Goal: Task Accomplishment & Management: Manage account settings

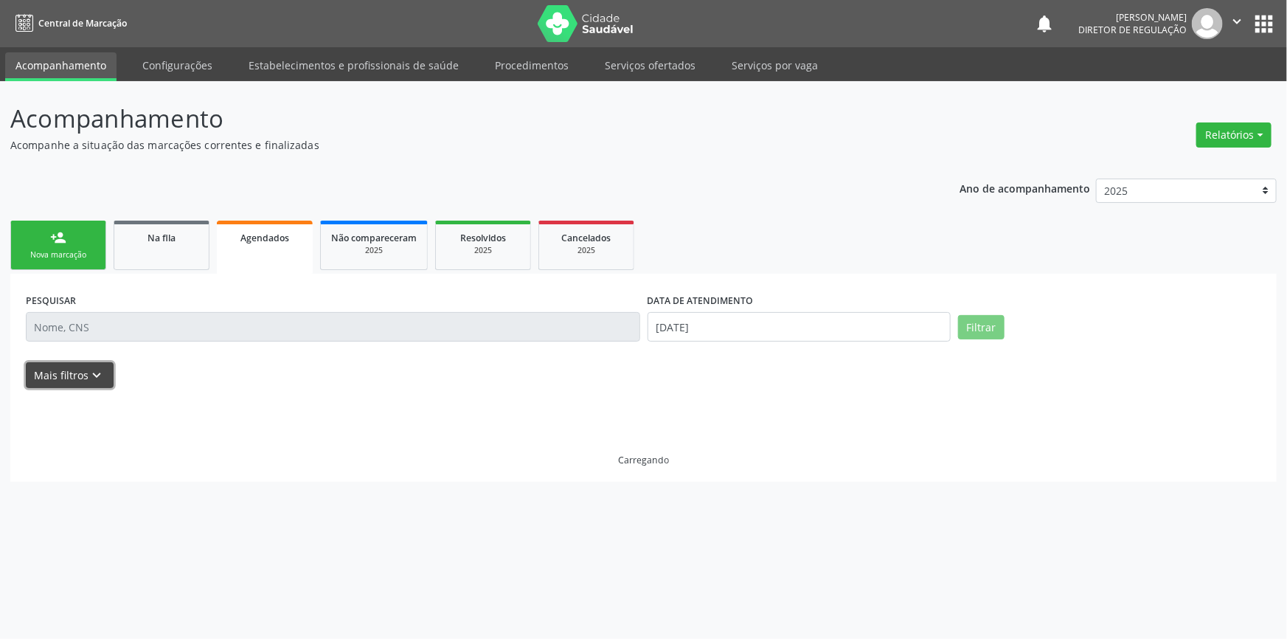
click at [89, 371] on icon "keyboard_arrow_down" at bounding box center [97, 375] width 16 height 16
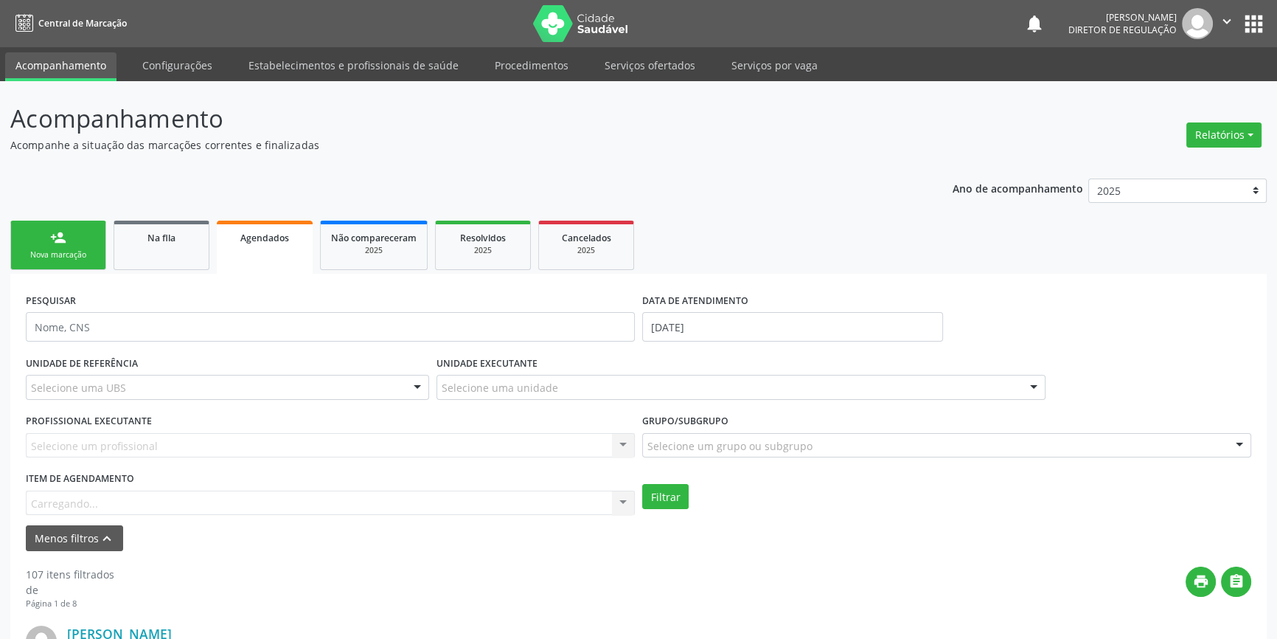
click at [161, 500] on div "Item de agendamento [GEOGRAPHIC_DATA]... No elements found. Consider changing t…" at bounding box center [330, 490] width 609 height 47
click at [684, 319] on input "[DATE]" at bounding box center [792, 326] width 301 height 29
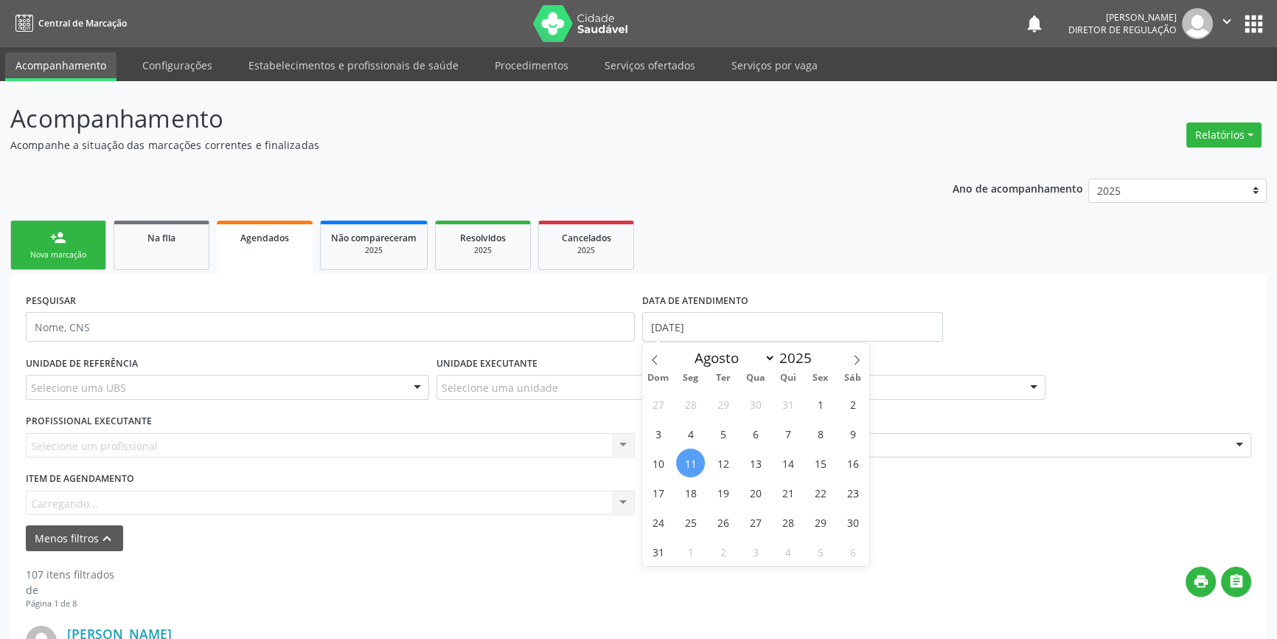
click at [694, 462] on span "11" at bounding box center [690, 462] width 29 height 29
type input "[DATE]"
click at [827, 459] on span "15" at bounding box center [820, 462] width 29 height 29
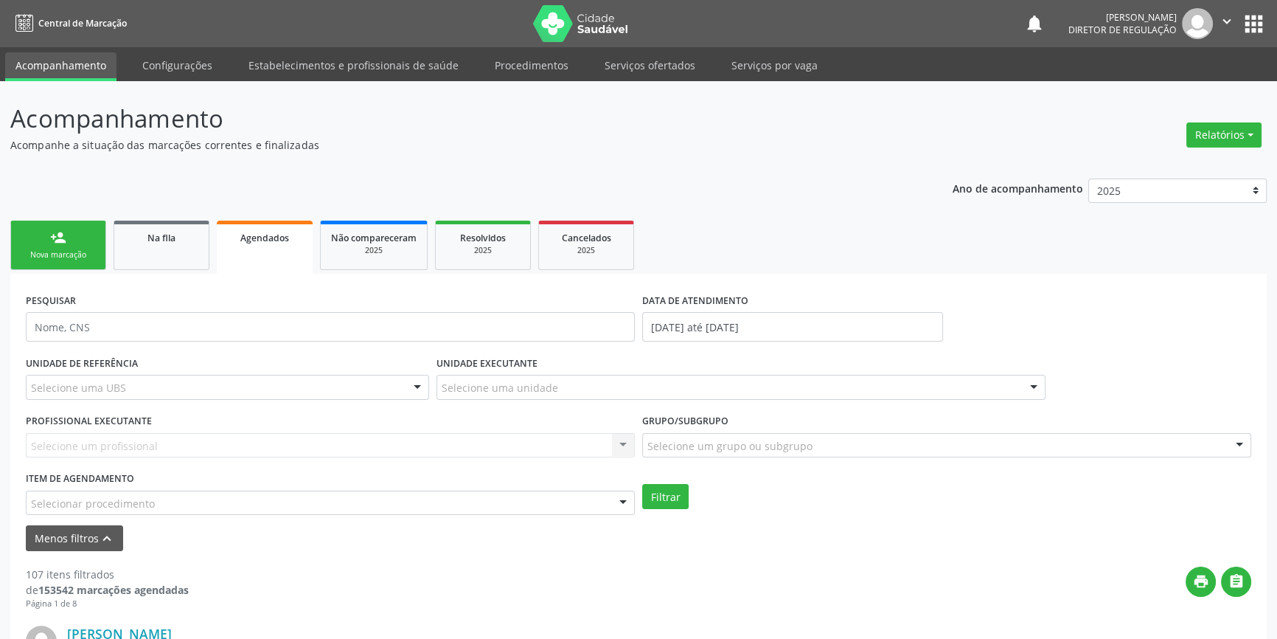
click at [268, 509] on div "Selecionar procedimento" at bounding box center [330, 502] width 609 height 25
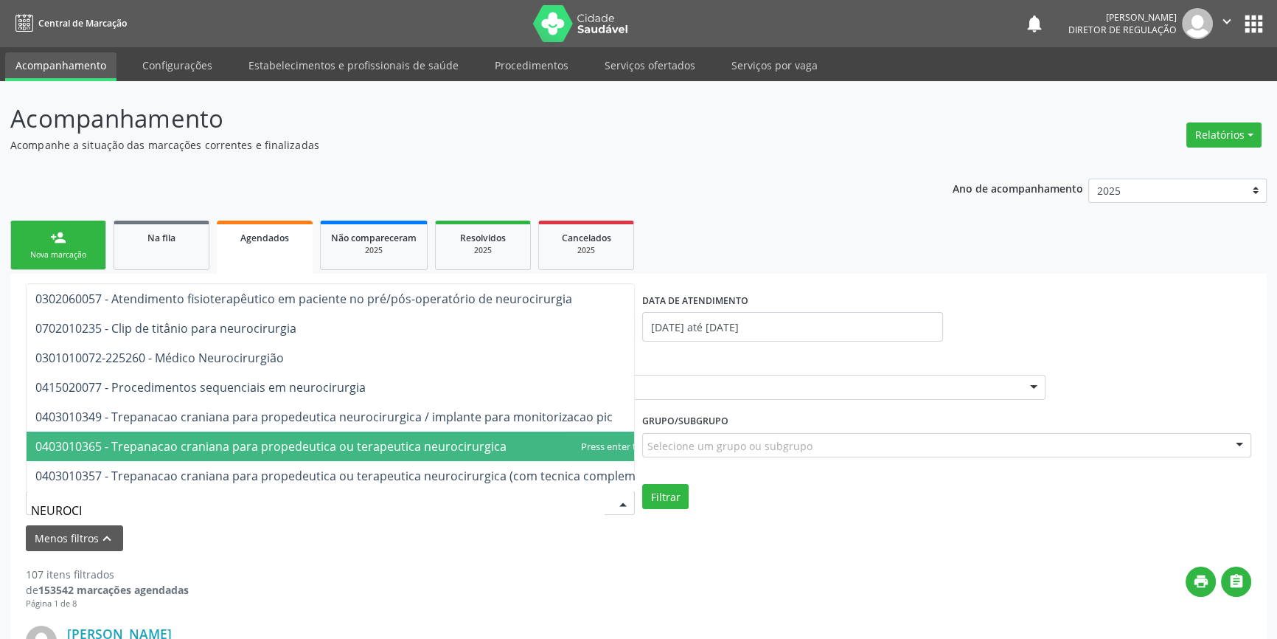
type input "NEUROCIR"
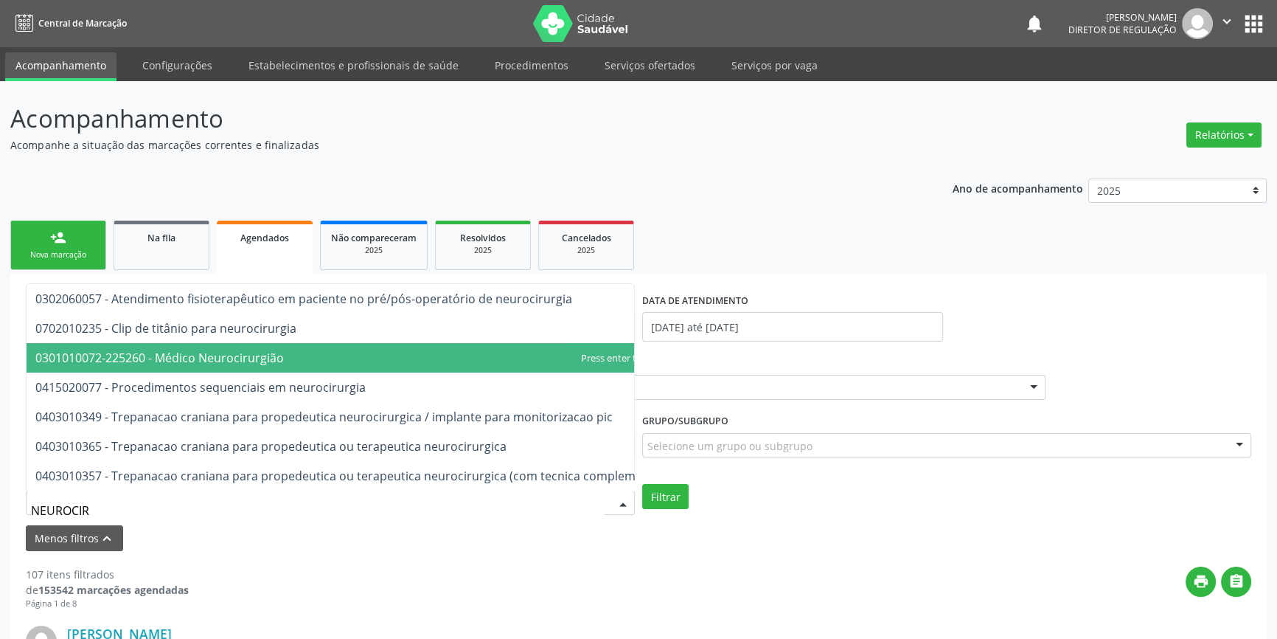
click at [266, 350] on span "0301010072-225260 - Médico Neurocirurgião" at bounding box center [159, 358] width 248 height 16
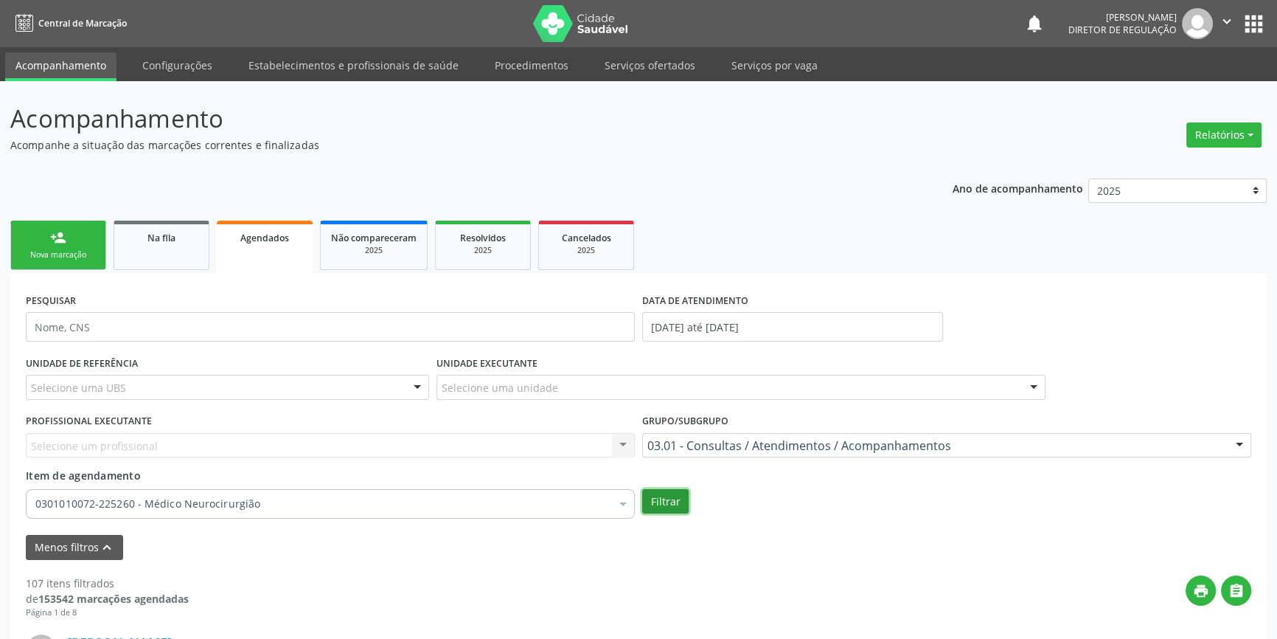
click at [667, 507] on button "Filtrar" at bounding box center [665, 501] width 46 height 25
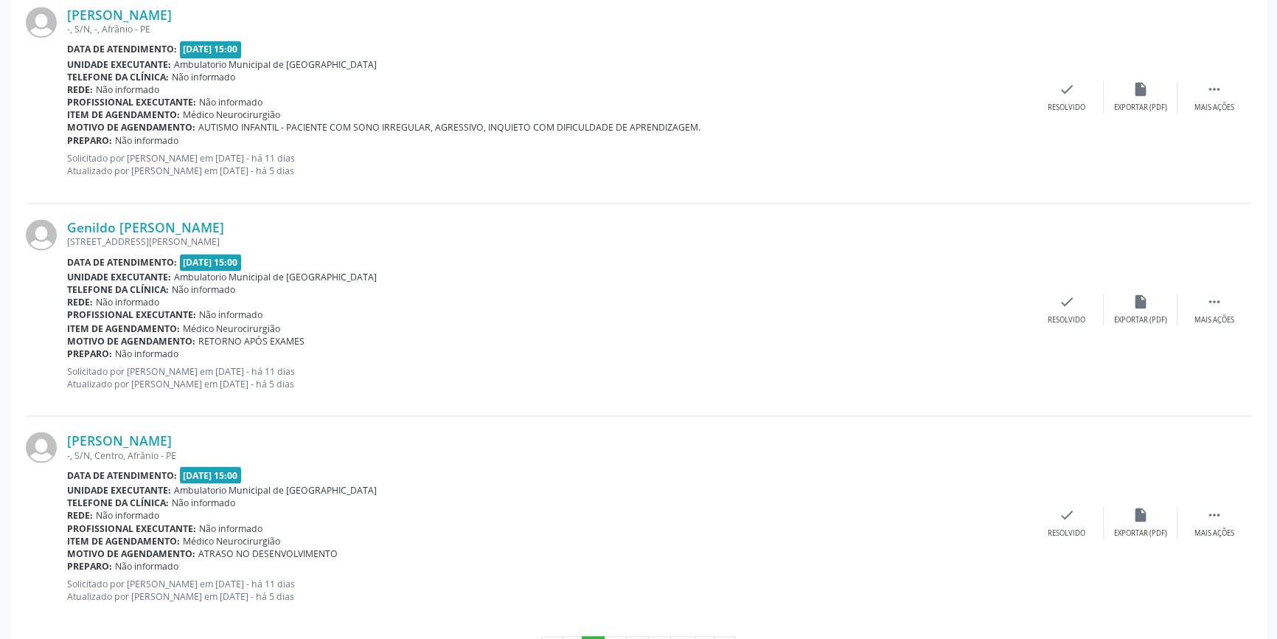
scroll to position [3231, 0]
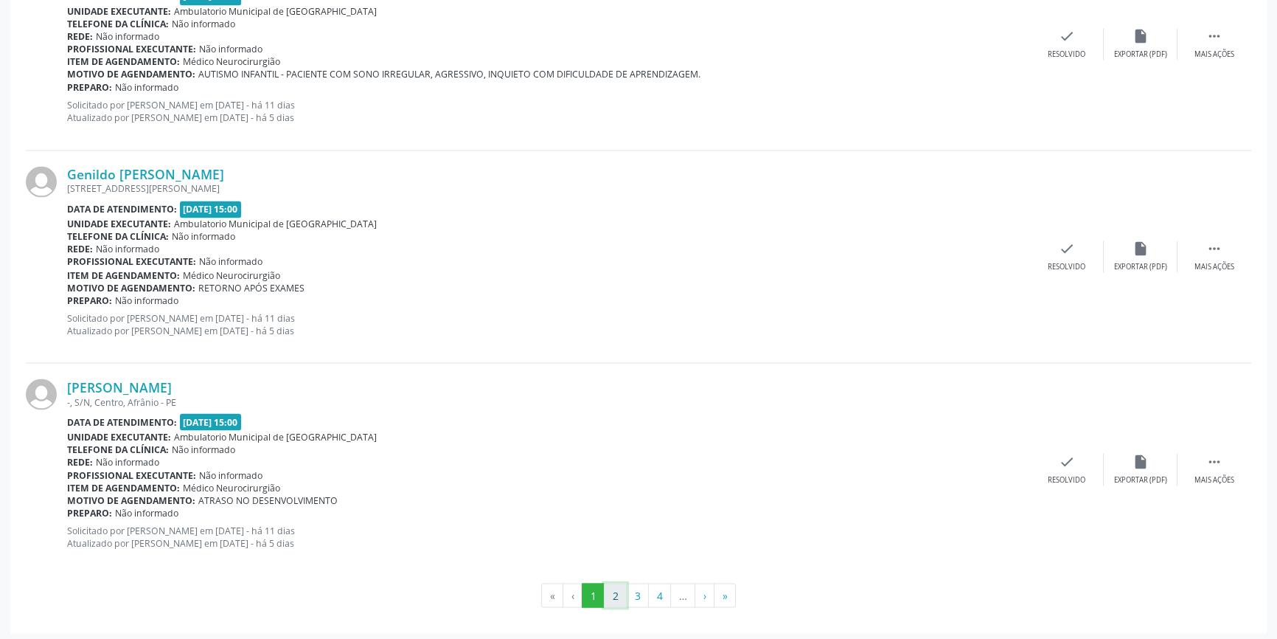
click at [625, 597] on button "2" at bounding box center [615, 595] width 23 height 25
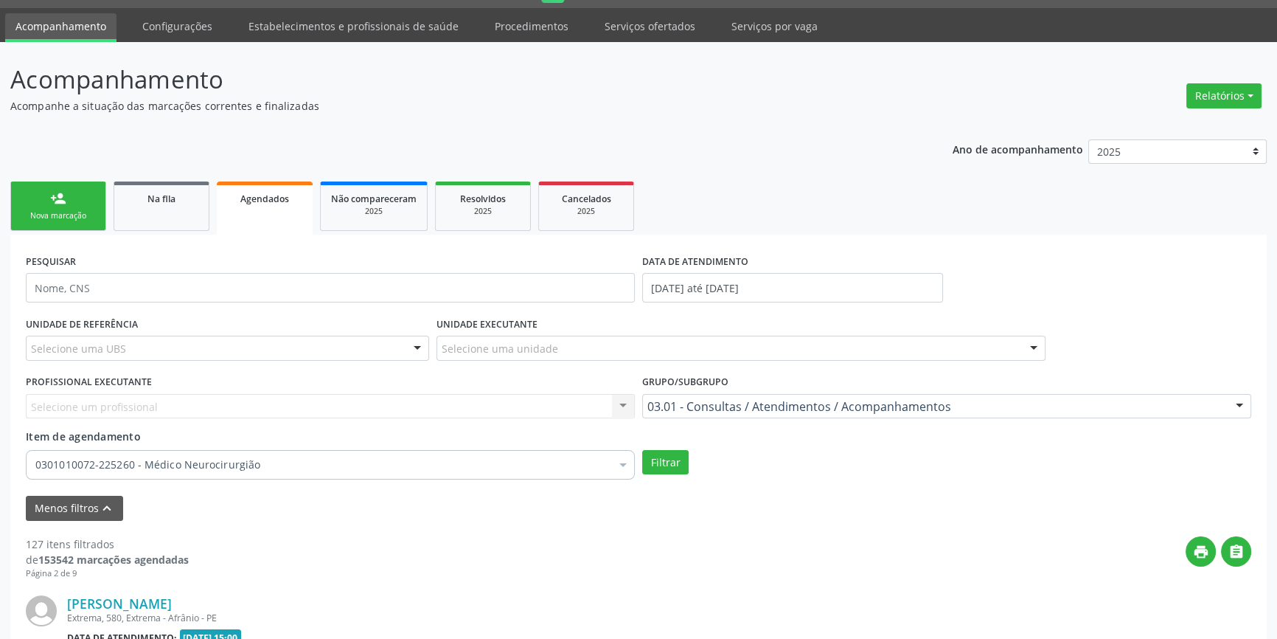
scroll to position [3079, 0]
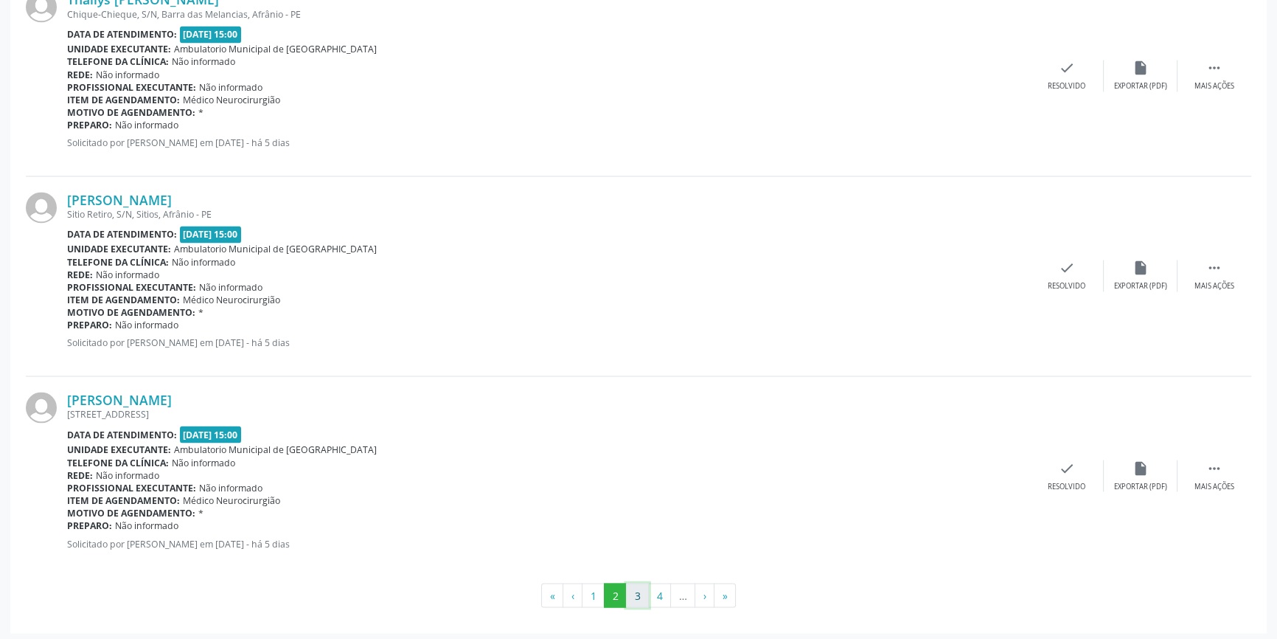
click at [638, 590] on button "3" at bounding box center [637, 595] width 23 height 25
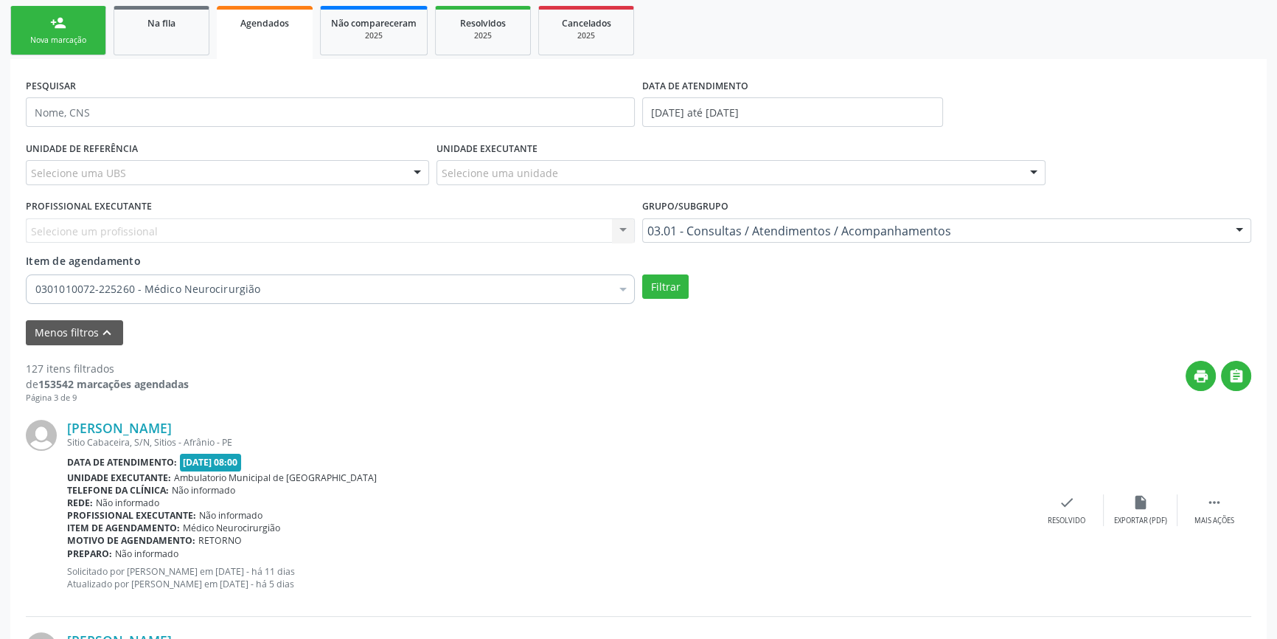
scroll to position [14, 0]
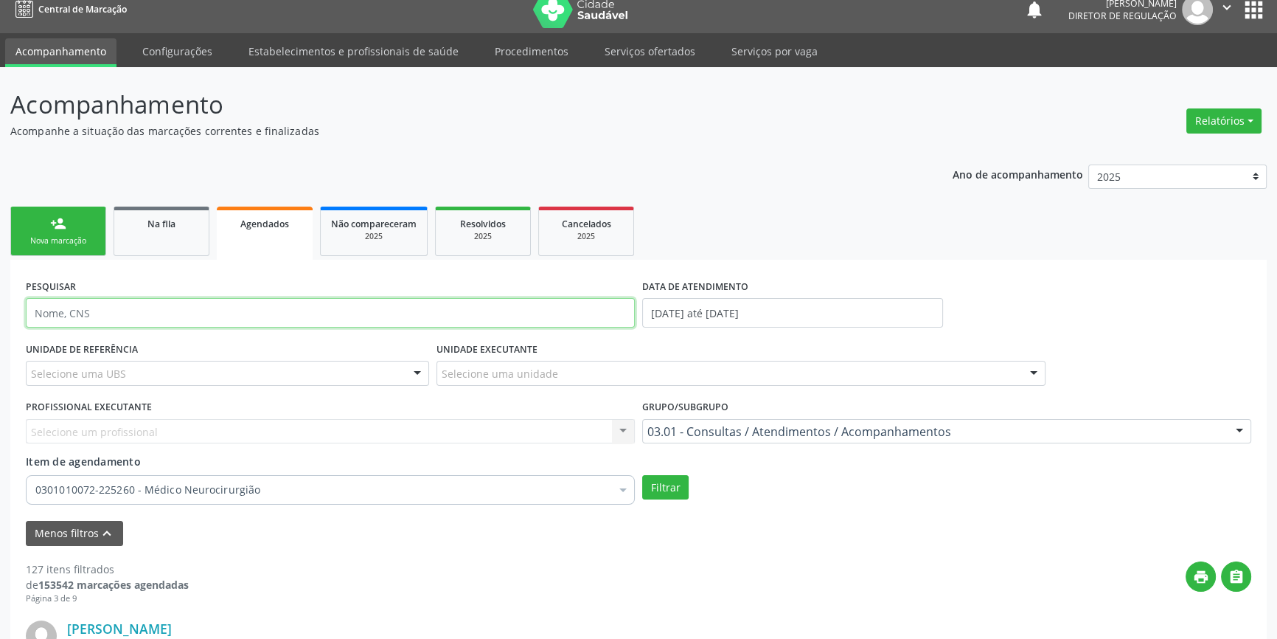
click at [92, 323] on input "text" at bounding box center [330, 312] width 609 height 29
type input "705803495955133"
click at [663, 487] on button "Filtrar" at bounding box center [665, 487] width 46 height 25
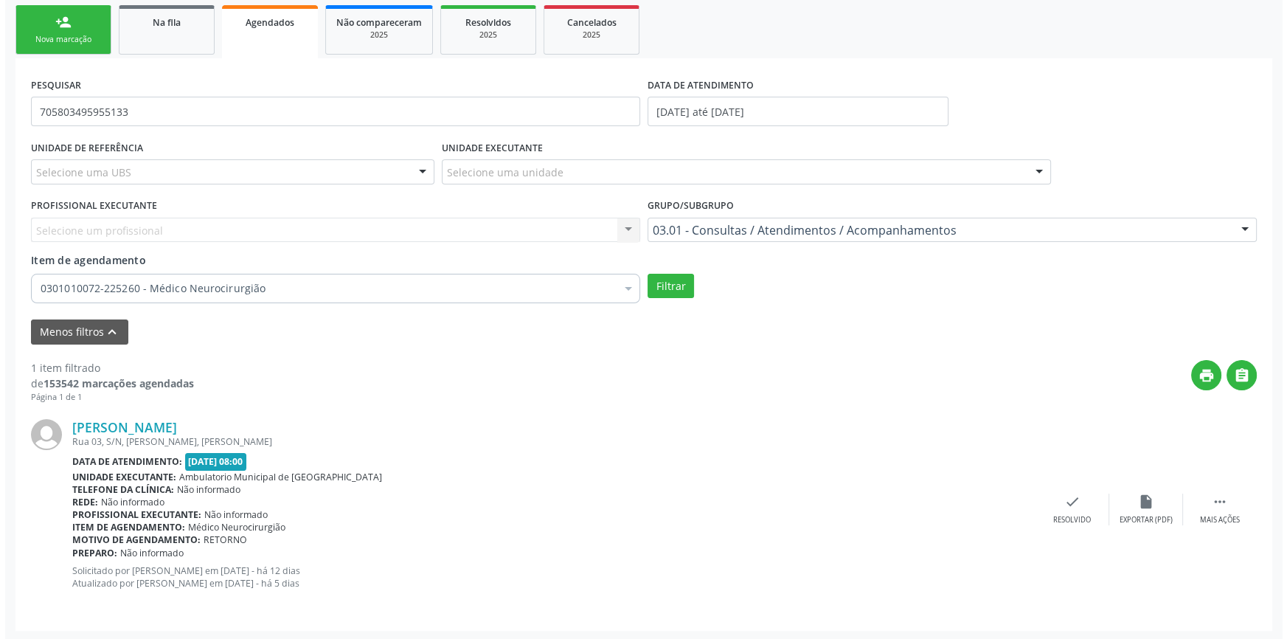
scroll to position [216, 0]
click at [1231, 507] on div " Mais ações" at bounding box center [1215, 509] width 74 height 32
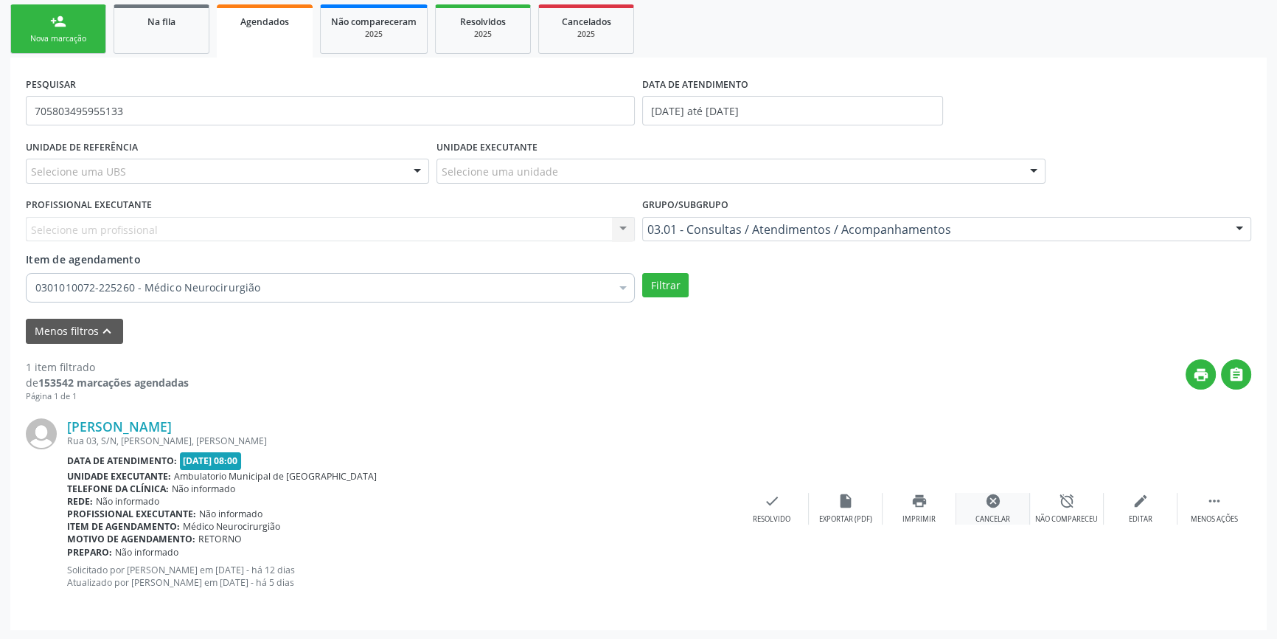
click at [1016, 511] on div "cancel Cancelar" at bounding box center [993, 509] width 74 height 32
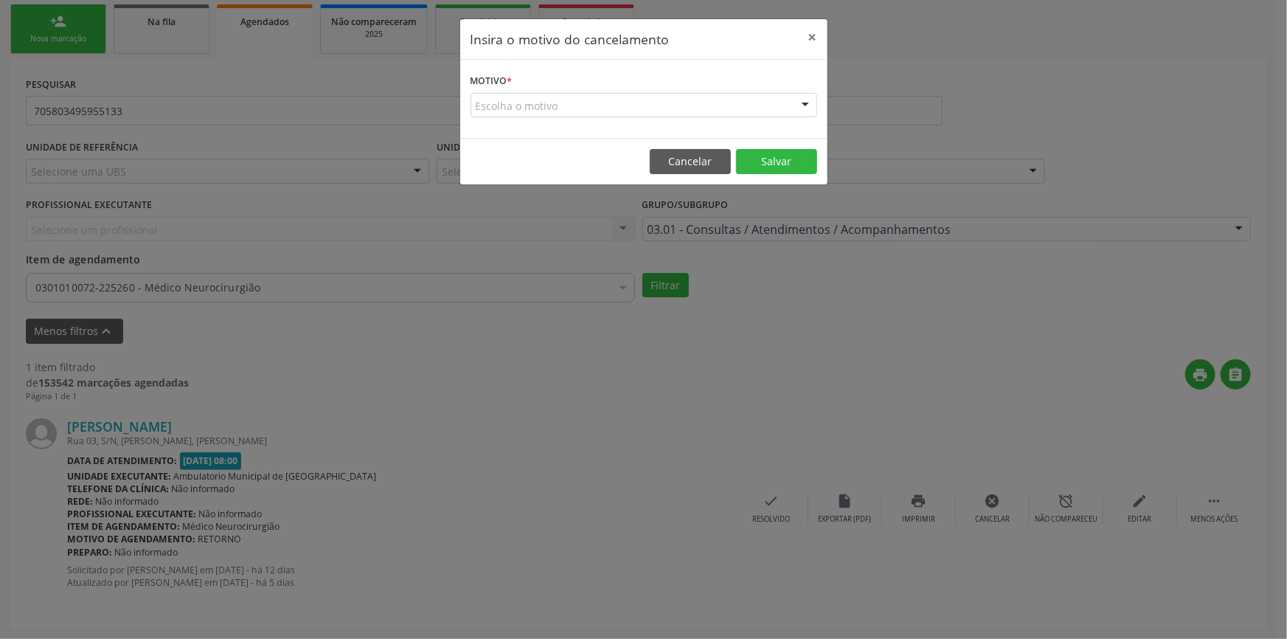
click at [640, 103] on div "Escolha o motivo" at bounding box center [643, 105] width 347 height 25
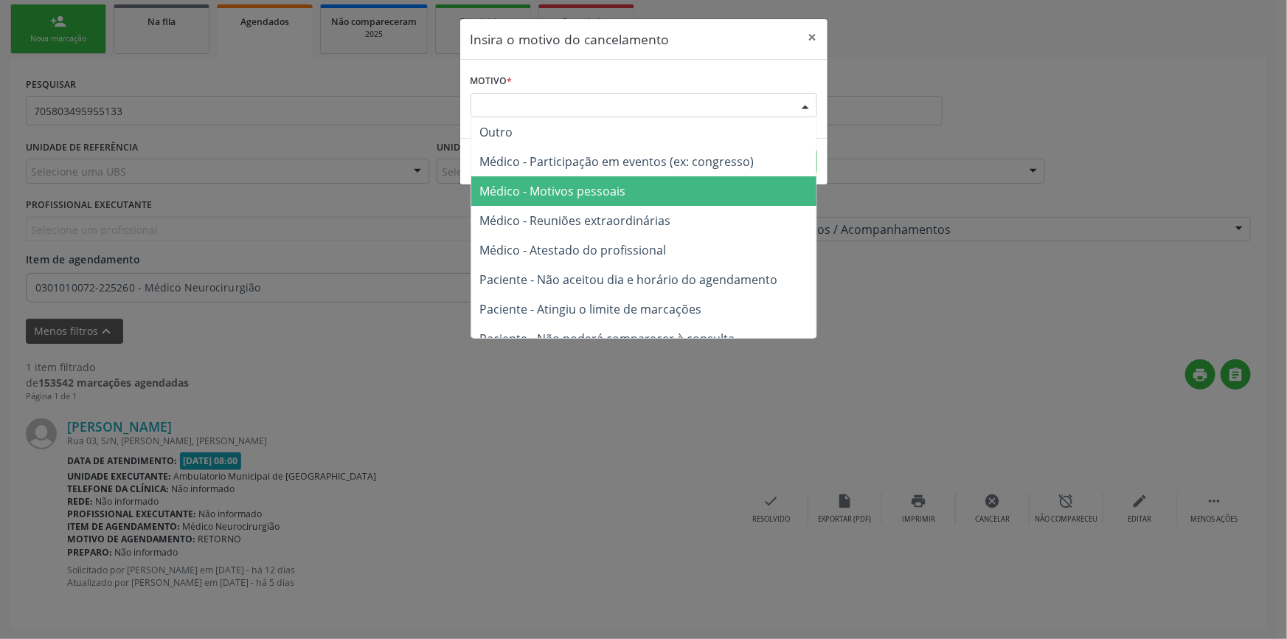
click at [610, 189] on span "Médico - Motivos pessoais" at bounding box center [553, 191] width 146 height 16
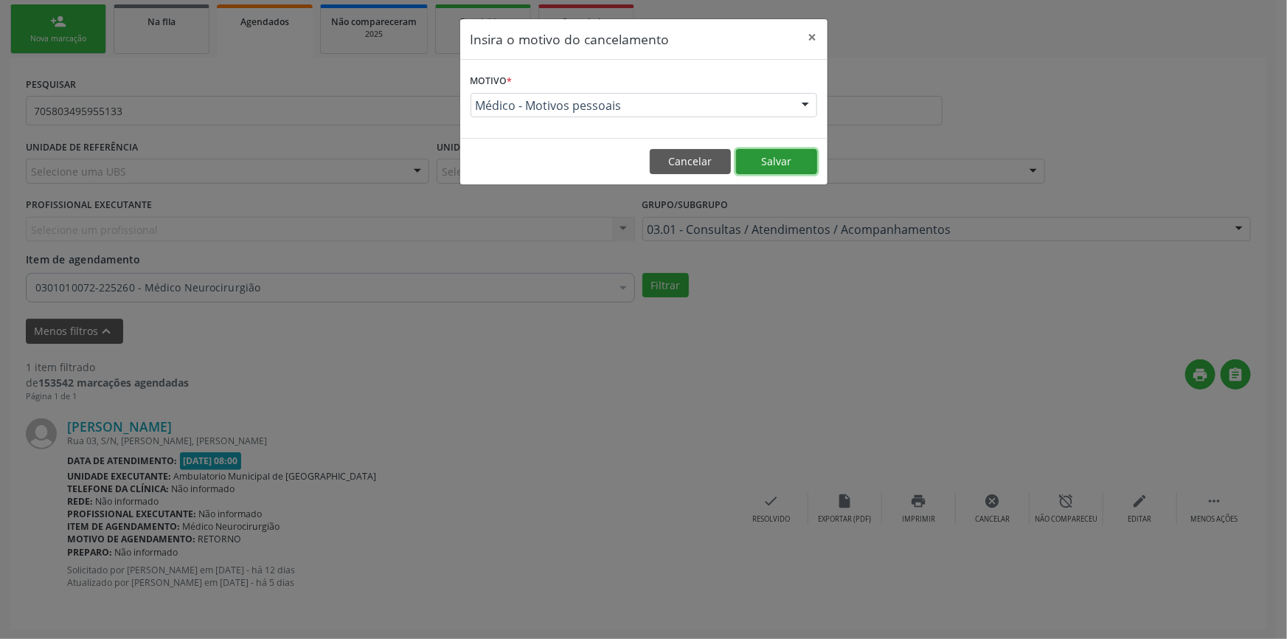
click at [787, 169] on button "Salvar" at bounding box center [776, 161] width 81 height 25
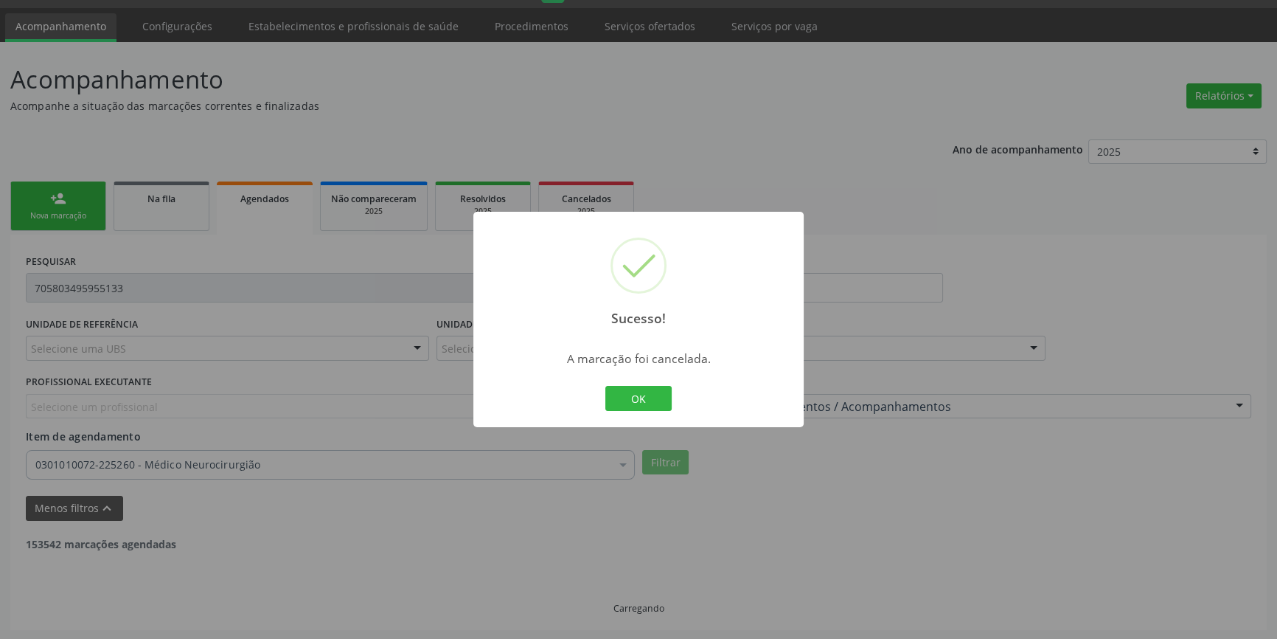
scroll to position [0, 0]
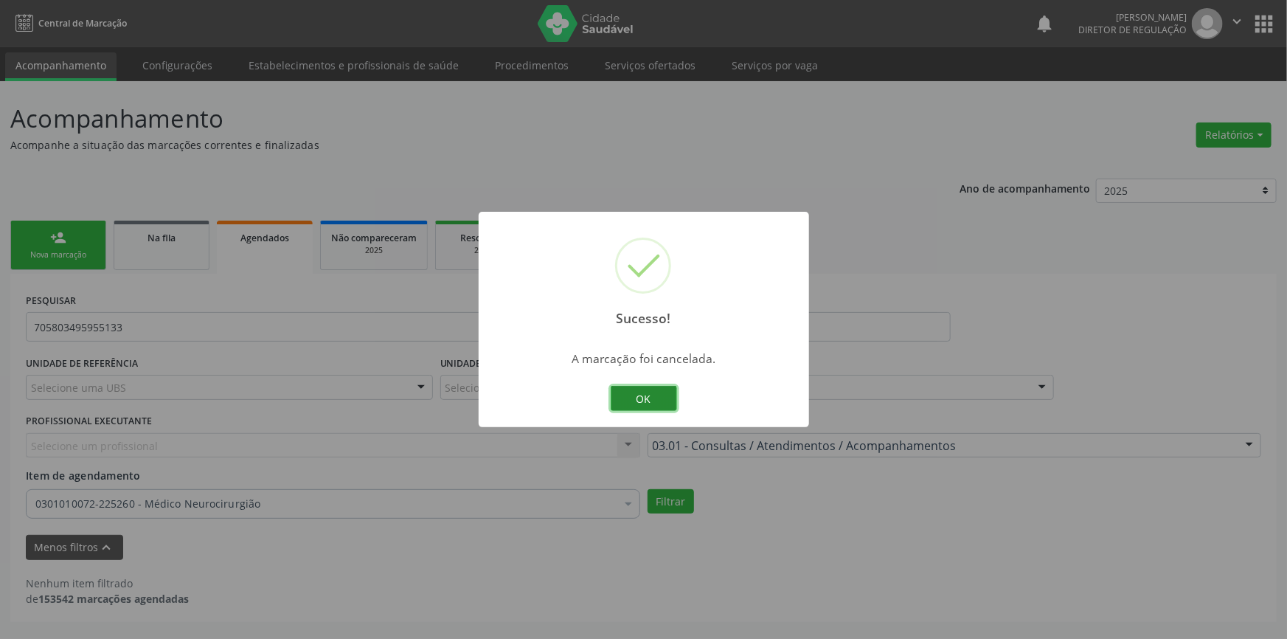
click at [641, 403] on button "OK" at bounding box center [644, 398] width 66 height 25
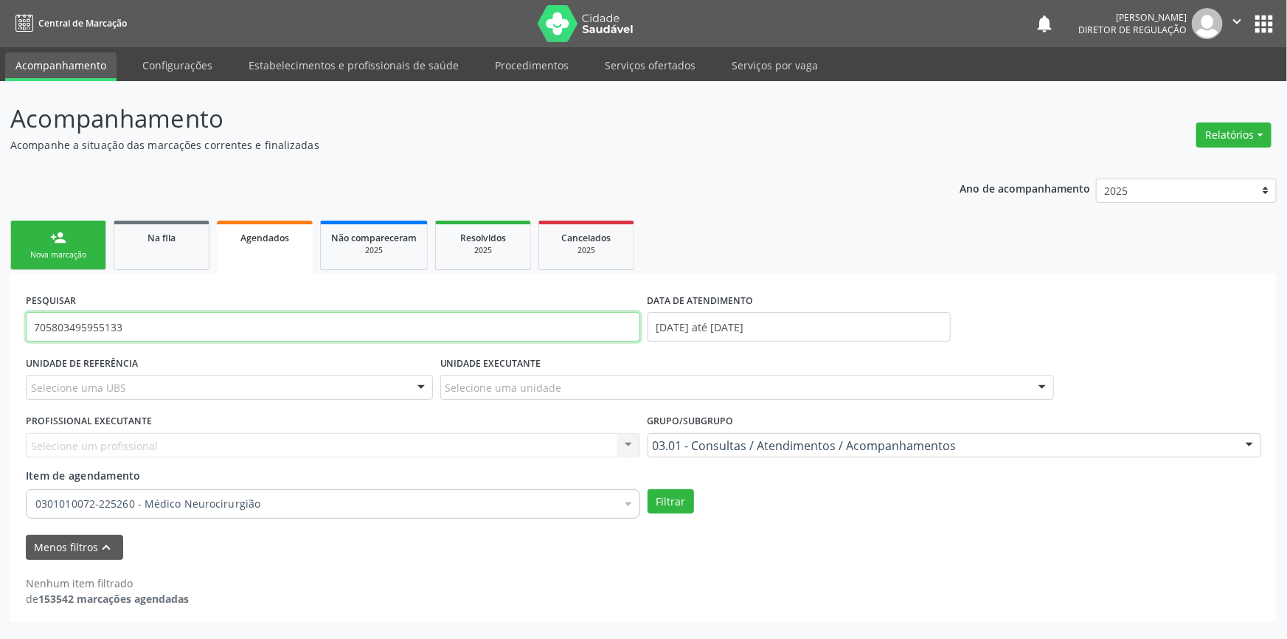
drag, startPoint x: 167, startPoint y: 328, endPoint x: 0, endPoint y: 327, distance: 166.6
click at [0, 327] on div "Acompanhamento Acompanhe a situação das marcações correntes e finalizadas Relat…" at bounding box center [643, 359] width 1287 height 557
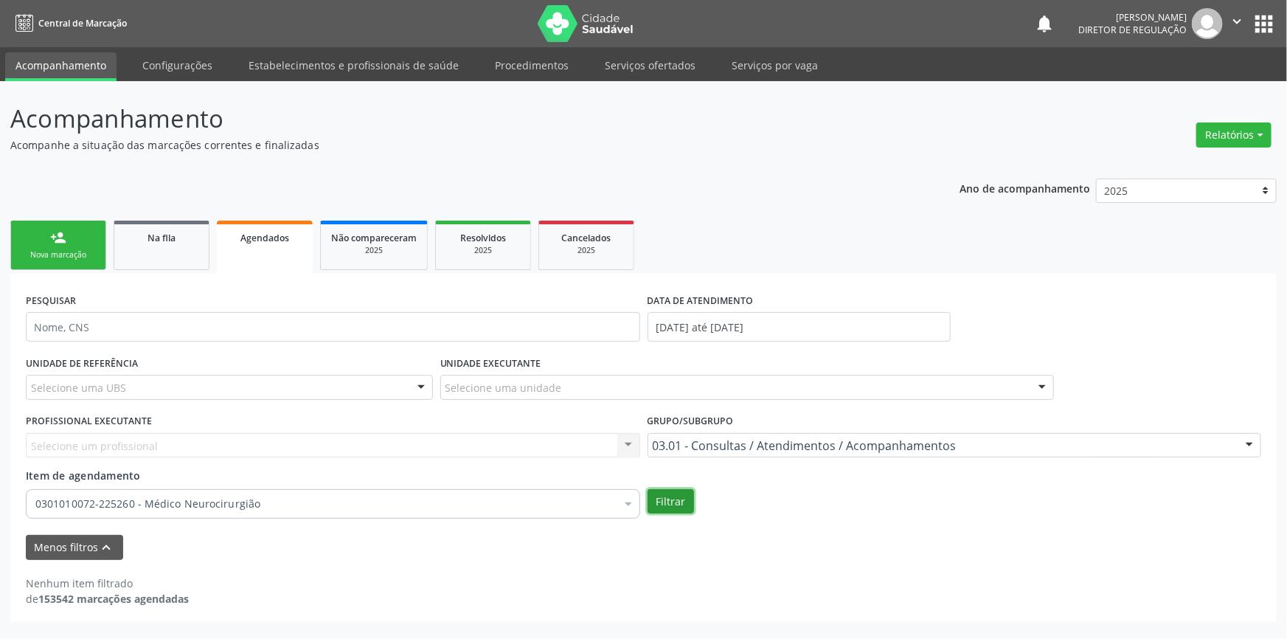
click at [664, 498] on button "Filtrar" at bounding box center [670, 501] width 46 height 25
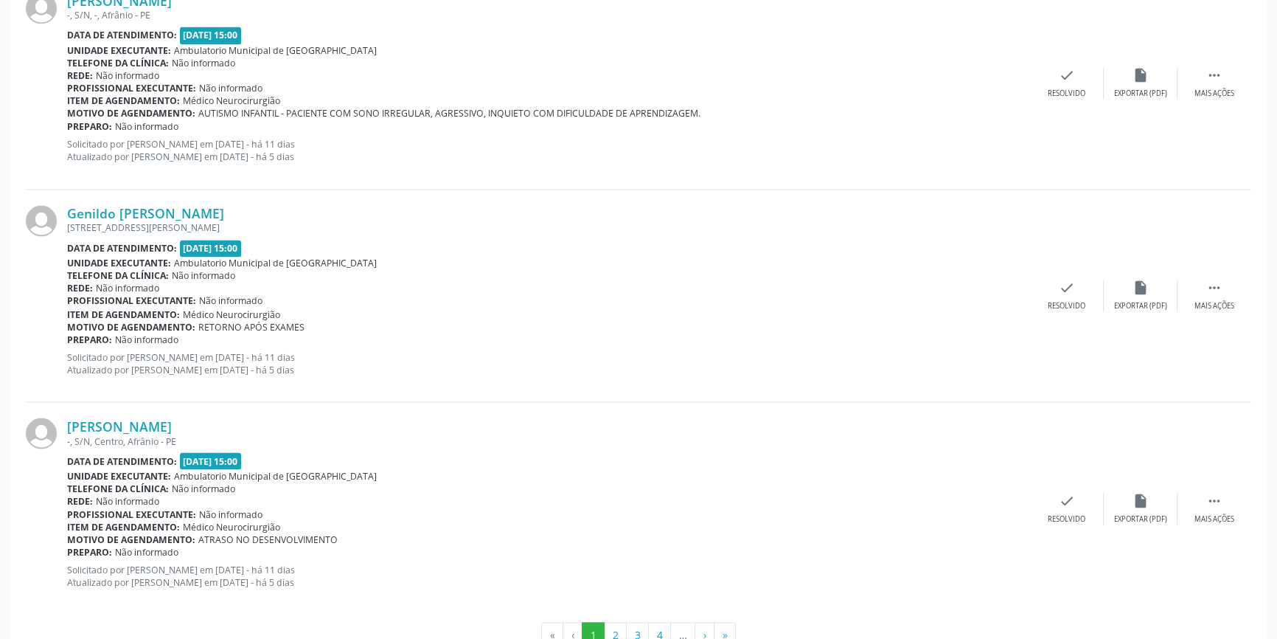
scroll to position [3231, 0]
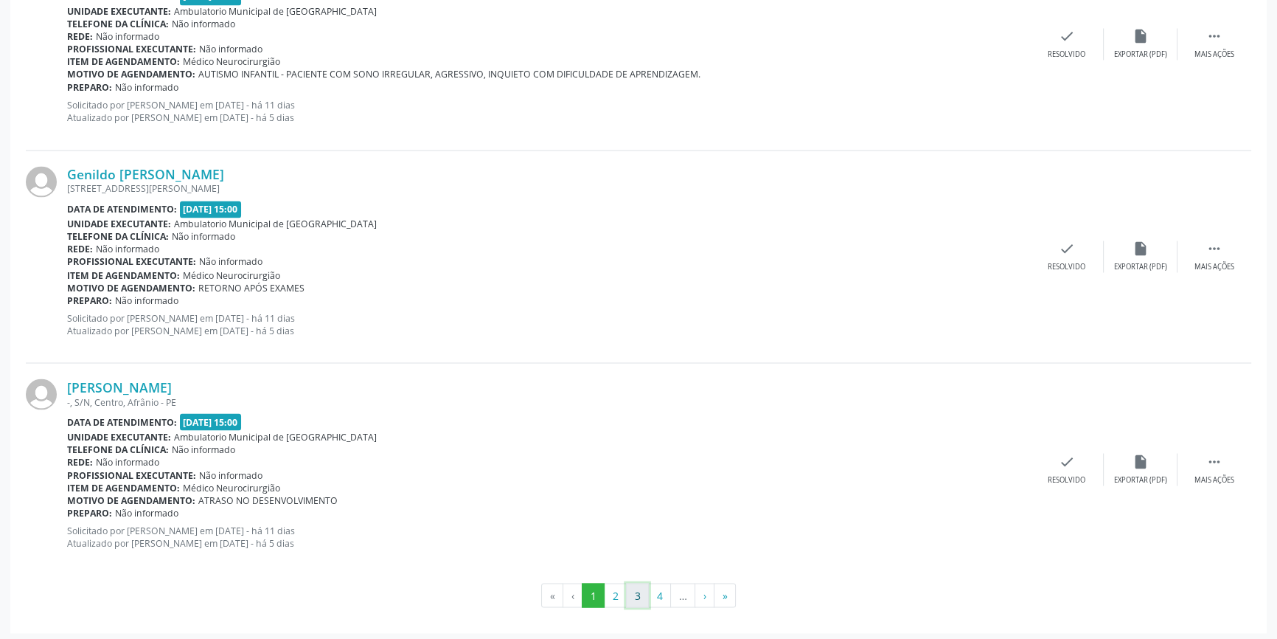
click at [633, 587] on button "3" at bounding box center [637, 595] width 23 height 25
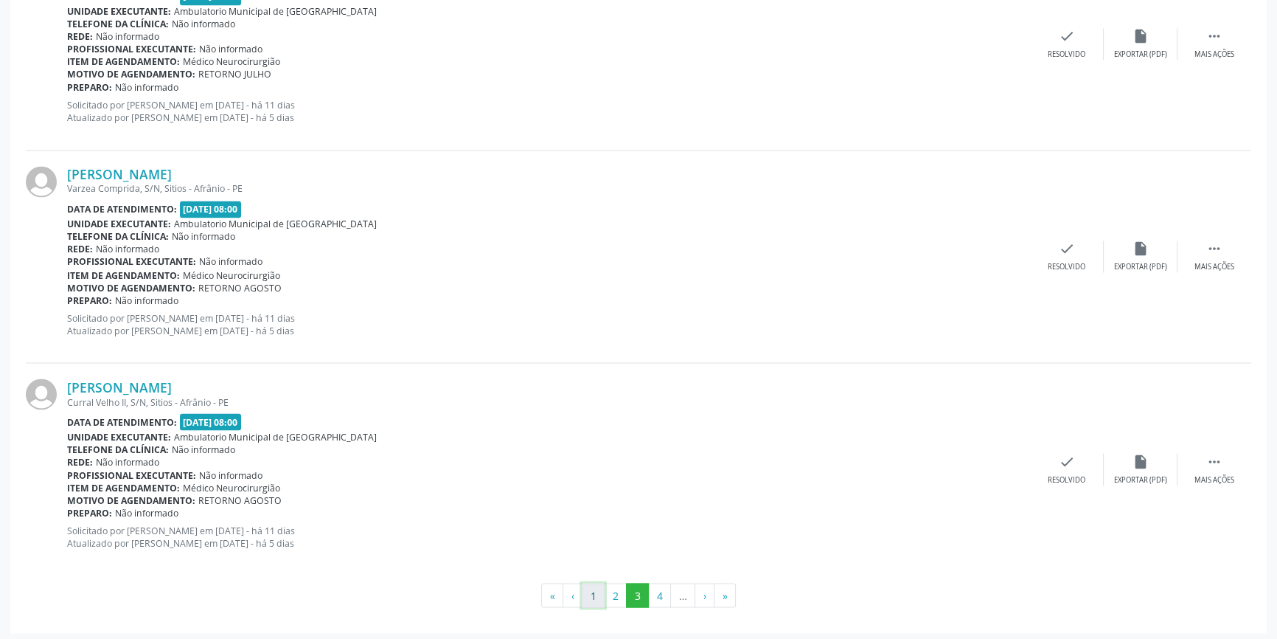
click at [584, 584] on button "1" at bounding box center [593, 595] width 23 height 25
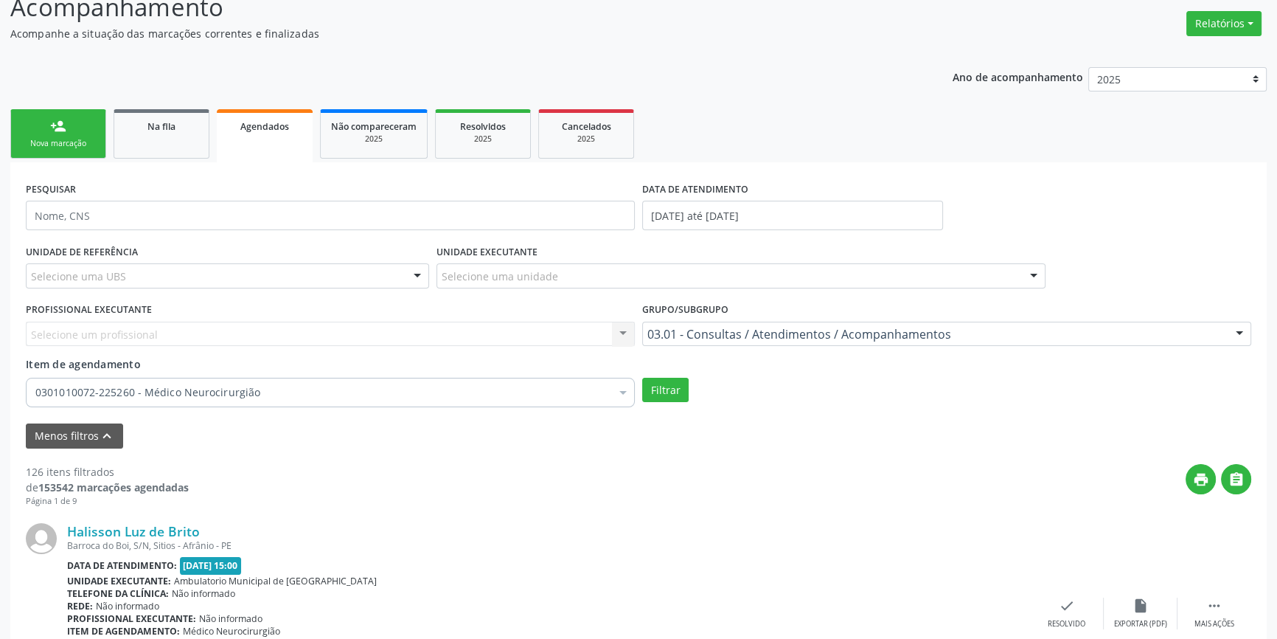
scroll to position [14, 0]
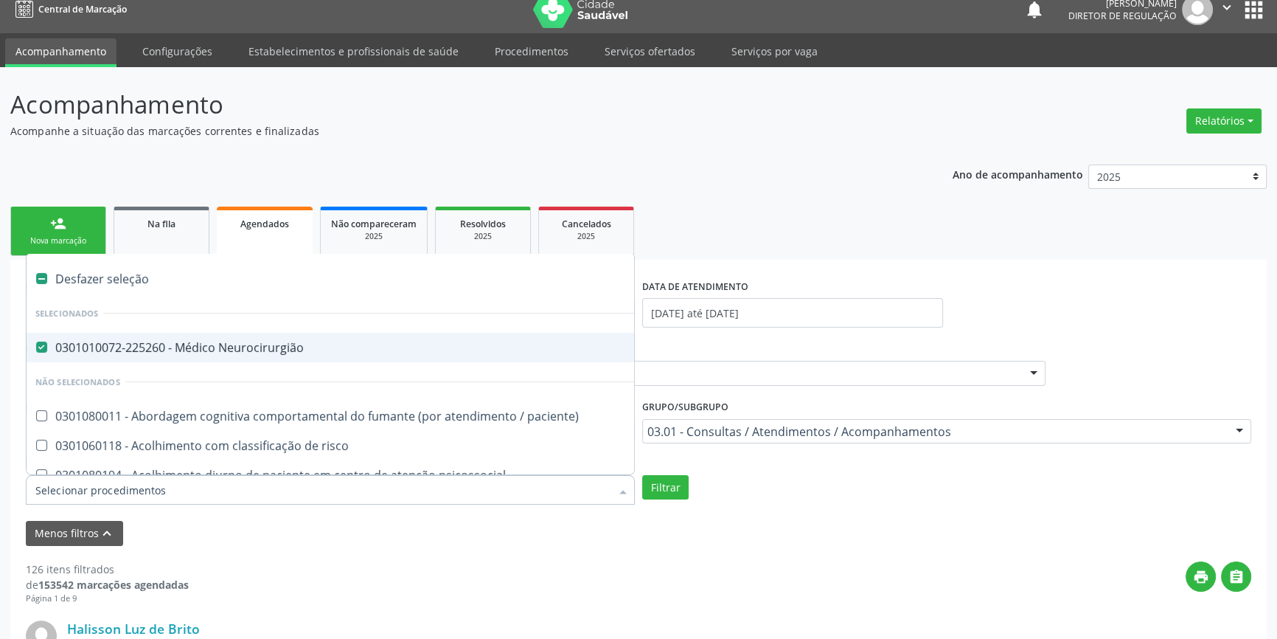
click at [195, 335] on span "0301010072-225260 - Médico Neurocirurgião" at bounding box center [806, 347] width 1558 height 29
checkbox Neurocirurgião "false"
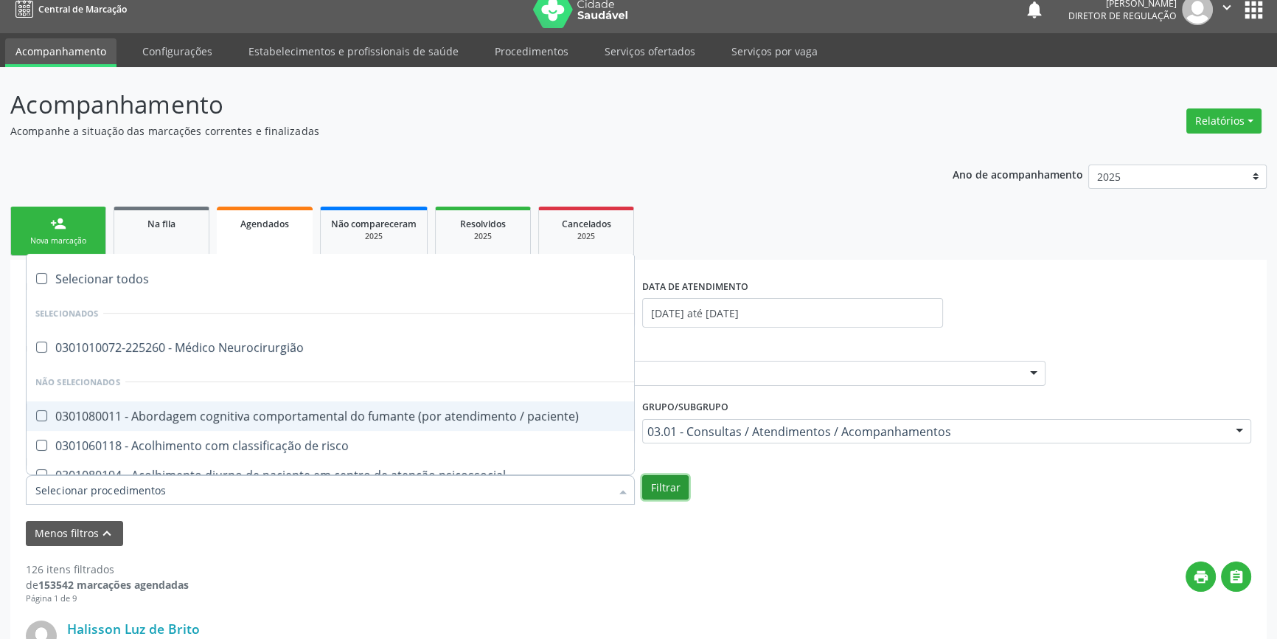
click at [648, 483] on button "Filtrar" at bounding box center [665, 487] width 46 height 25
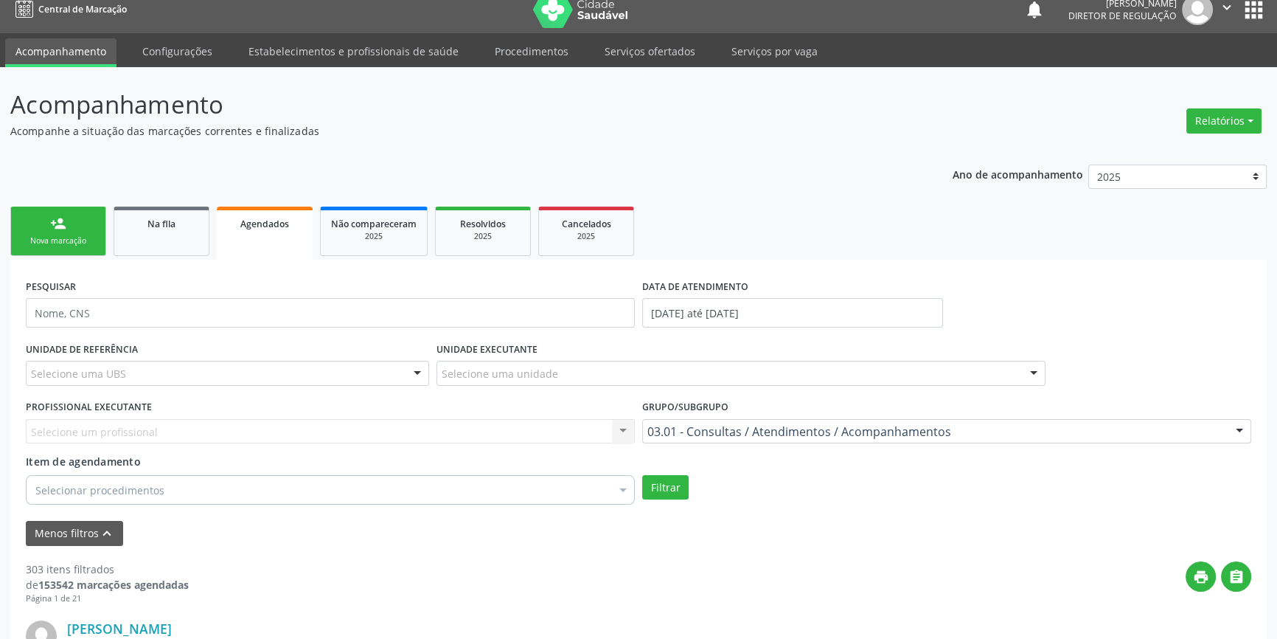
click at [41, 239] on div "Nova marcação" at bounding box center [58, 240] width 74 height 11
